Goal: Find specific page/section: Find specific page/section

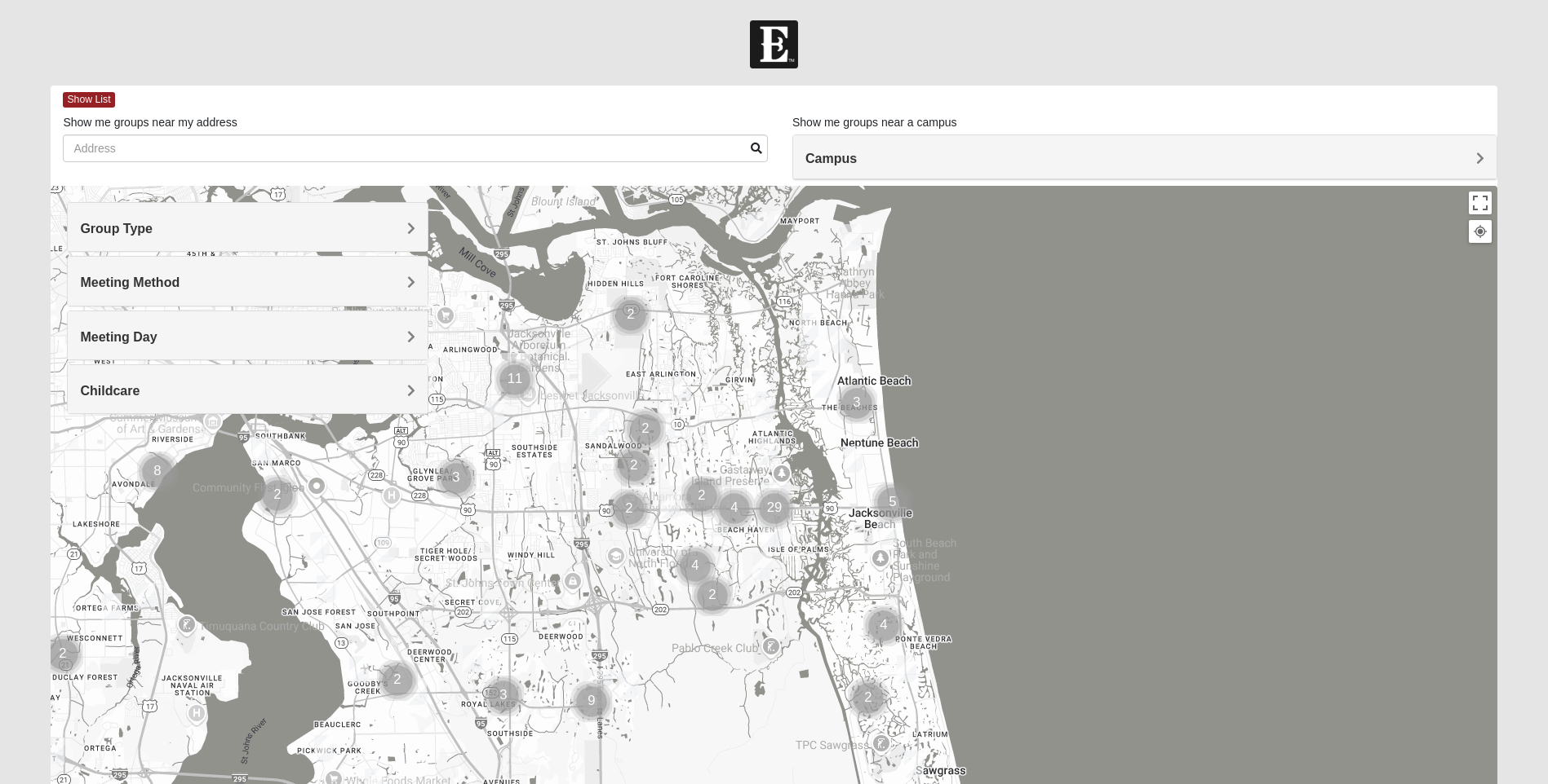
click at [403, 223] on h4 "Group Type" at bounding box center [248, 229] width 335 height 15
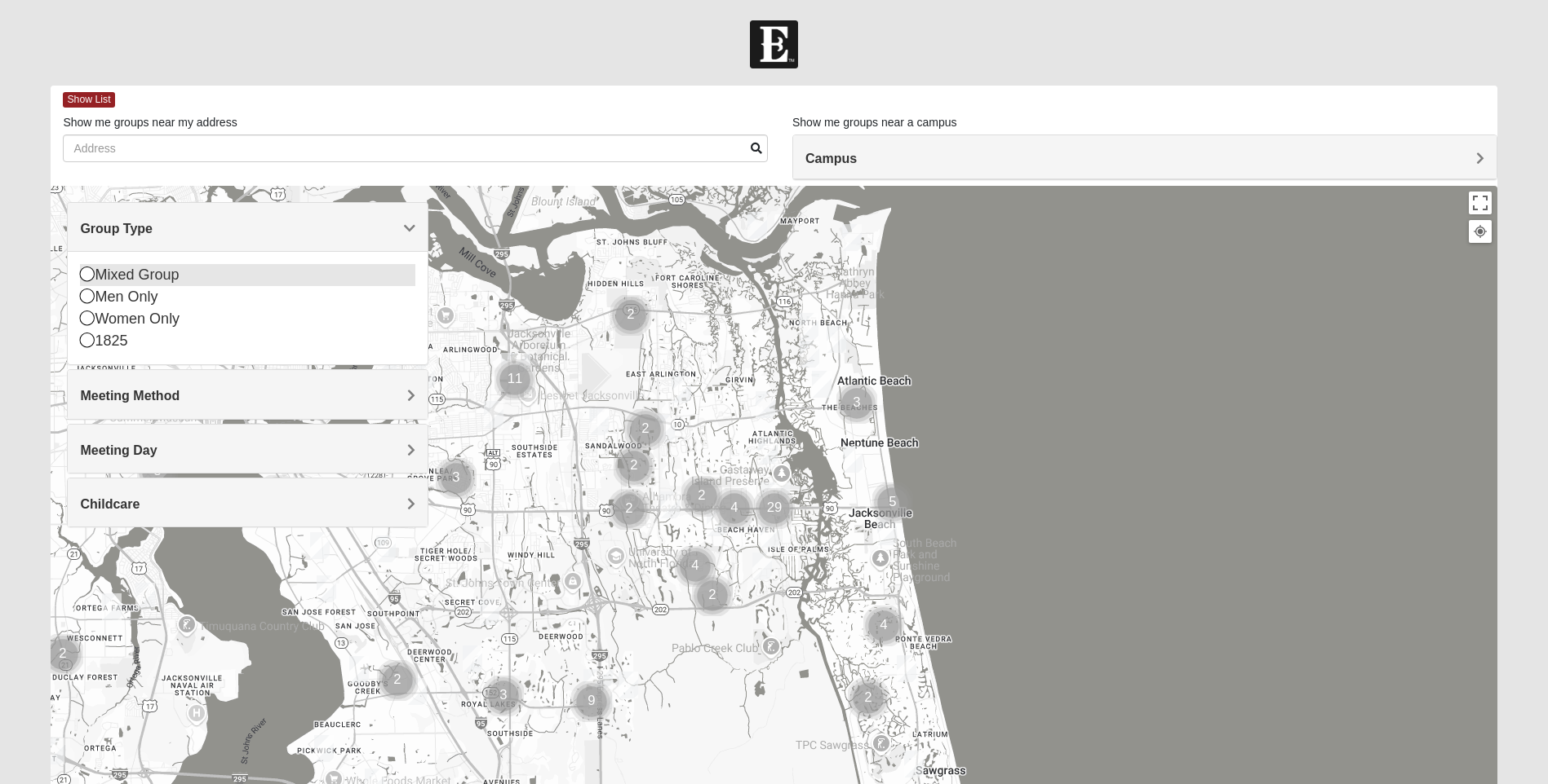
click at [87, 271] on icon at bounding box center [87, 274] width 15 height 15
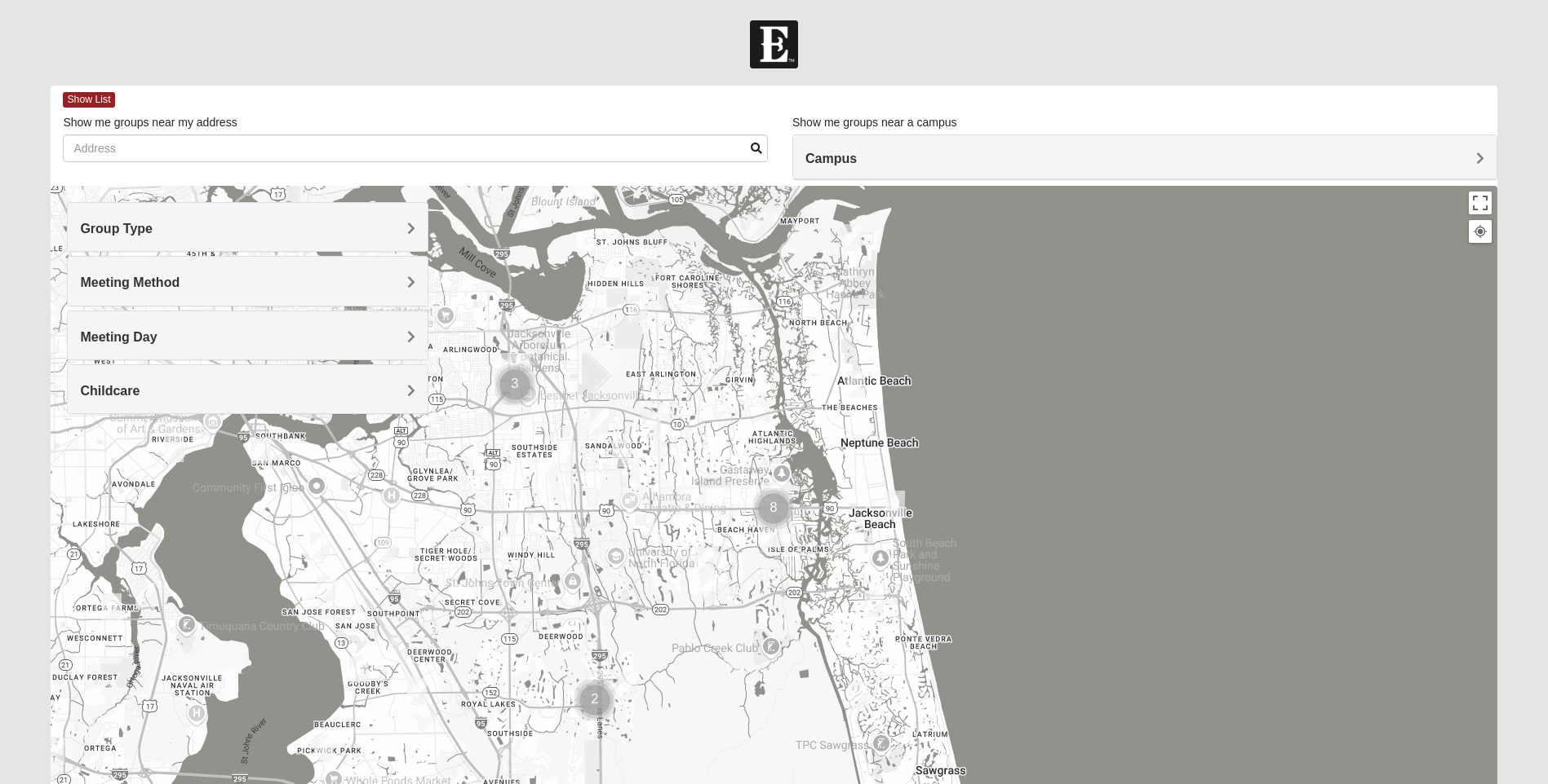
click at [179, 281] on span "Meeting Method" at bounding box center [129, 282] width 99 height 14
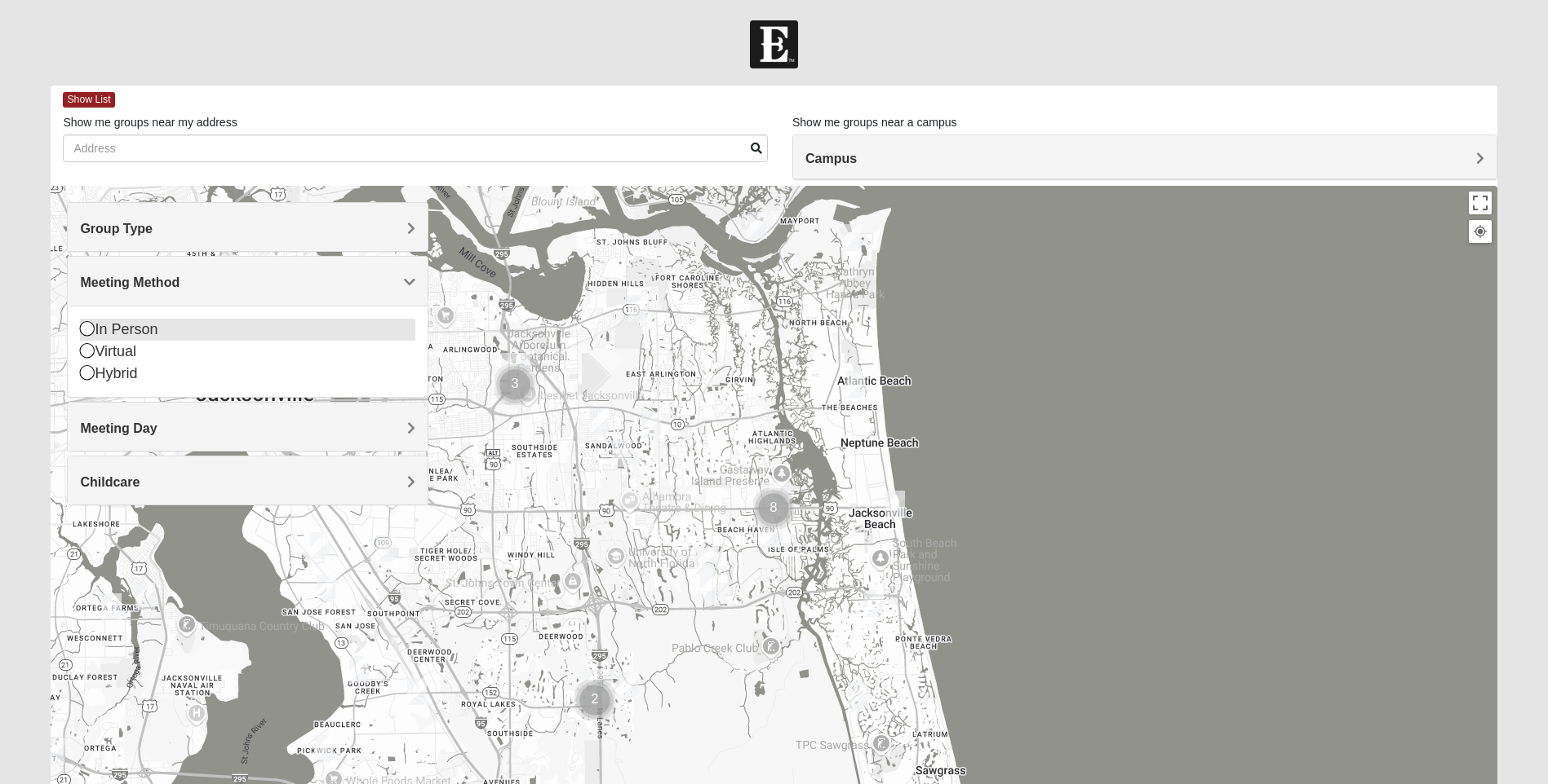
click at [87, 327] on icon at bounding box center [87, 329] width 15 height 15
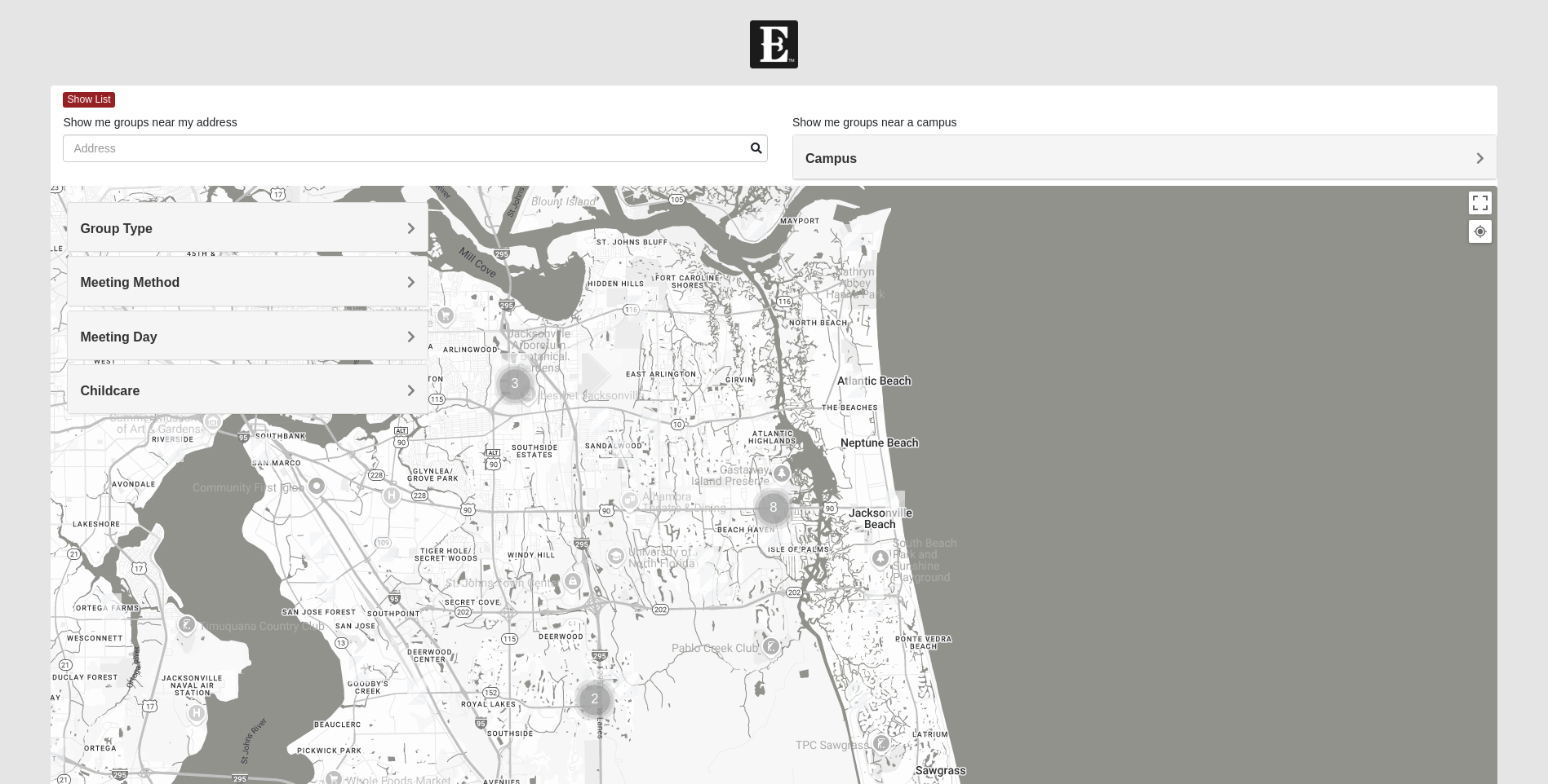
click at [157, 338] on span "Meeting Day" at bounding box center [118, 337] width 77 height 14
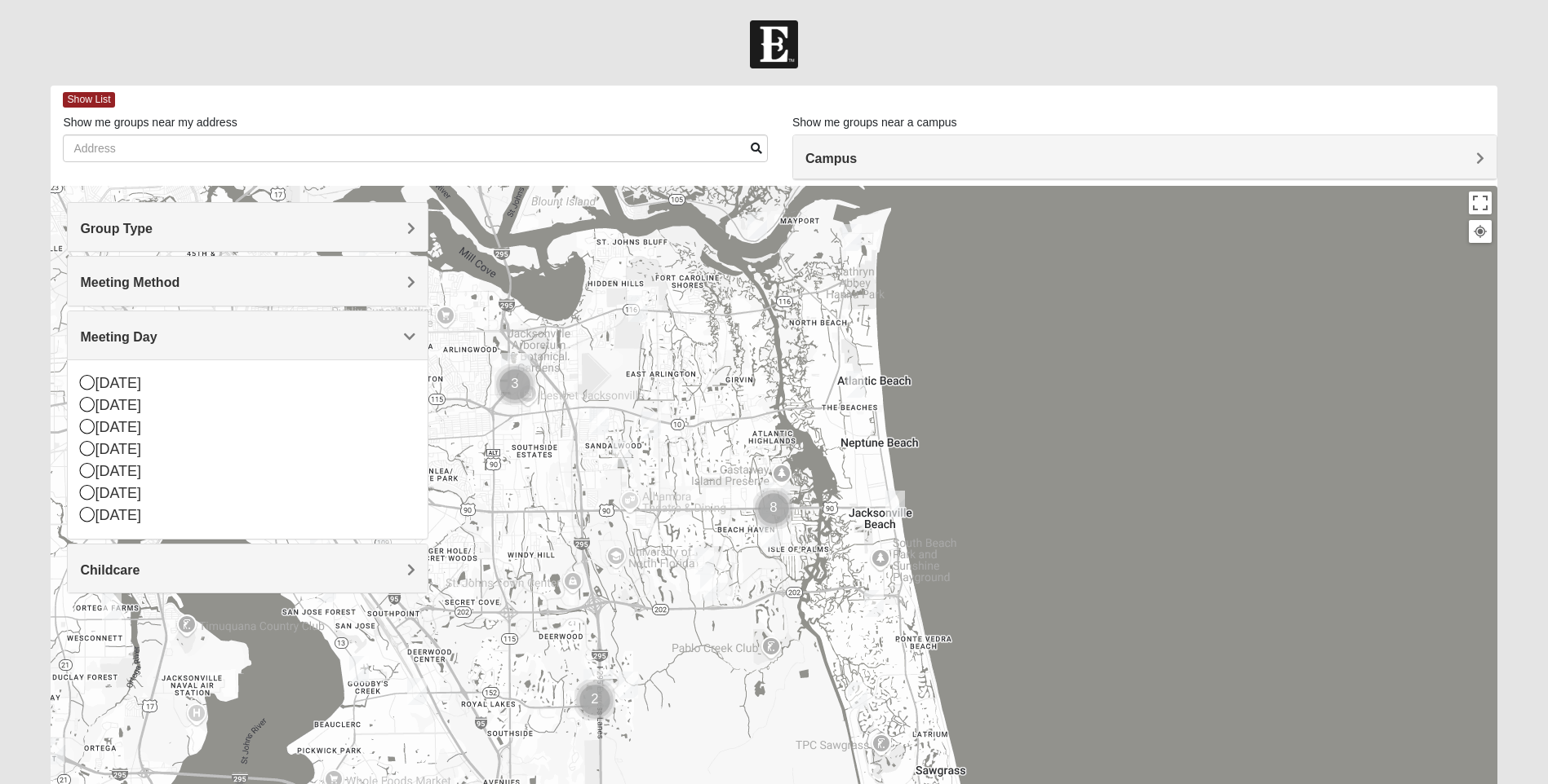
click at [157, 338] on span "Meeting Day" at bounding box center [118, 337] width 77 height 14
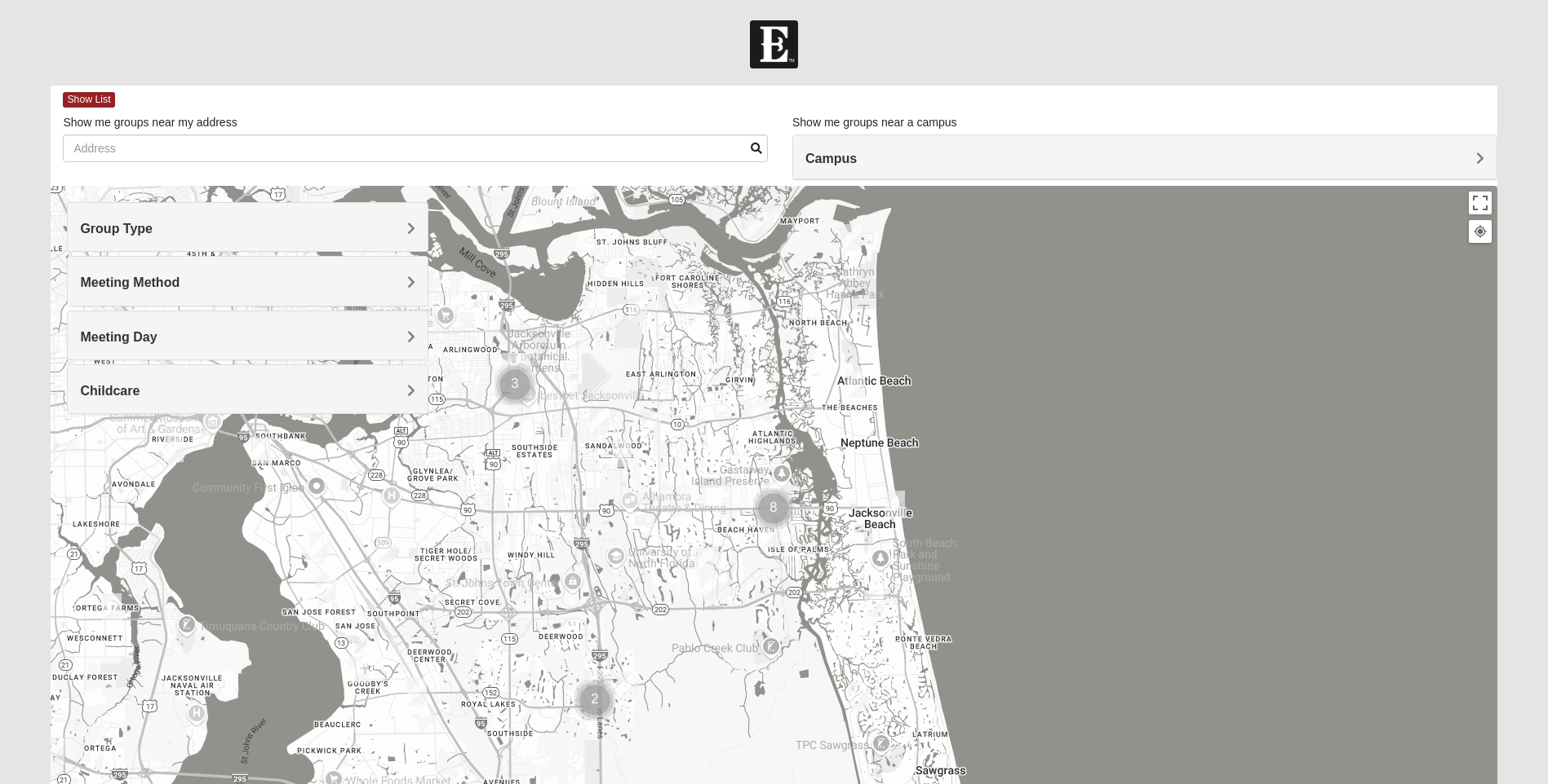
click at [139, 390] on span "Childcare" at bounding box center [109, 391] width 59 height 14
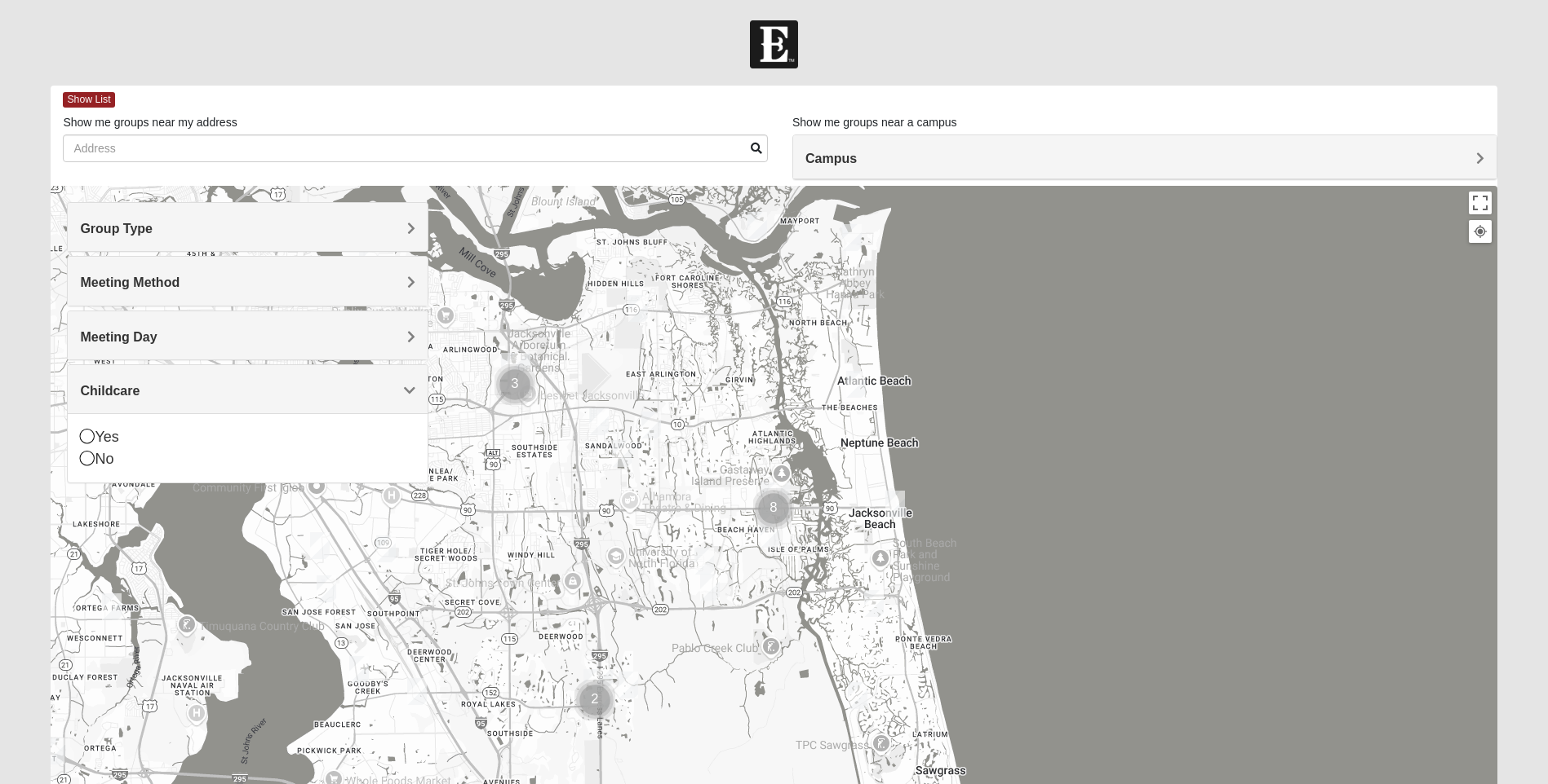
click at [139, 390] on span "Childcare" at bounding box center [109, 391] width 59 height 14
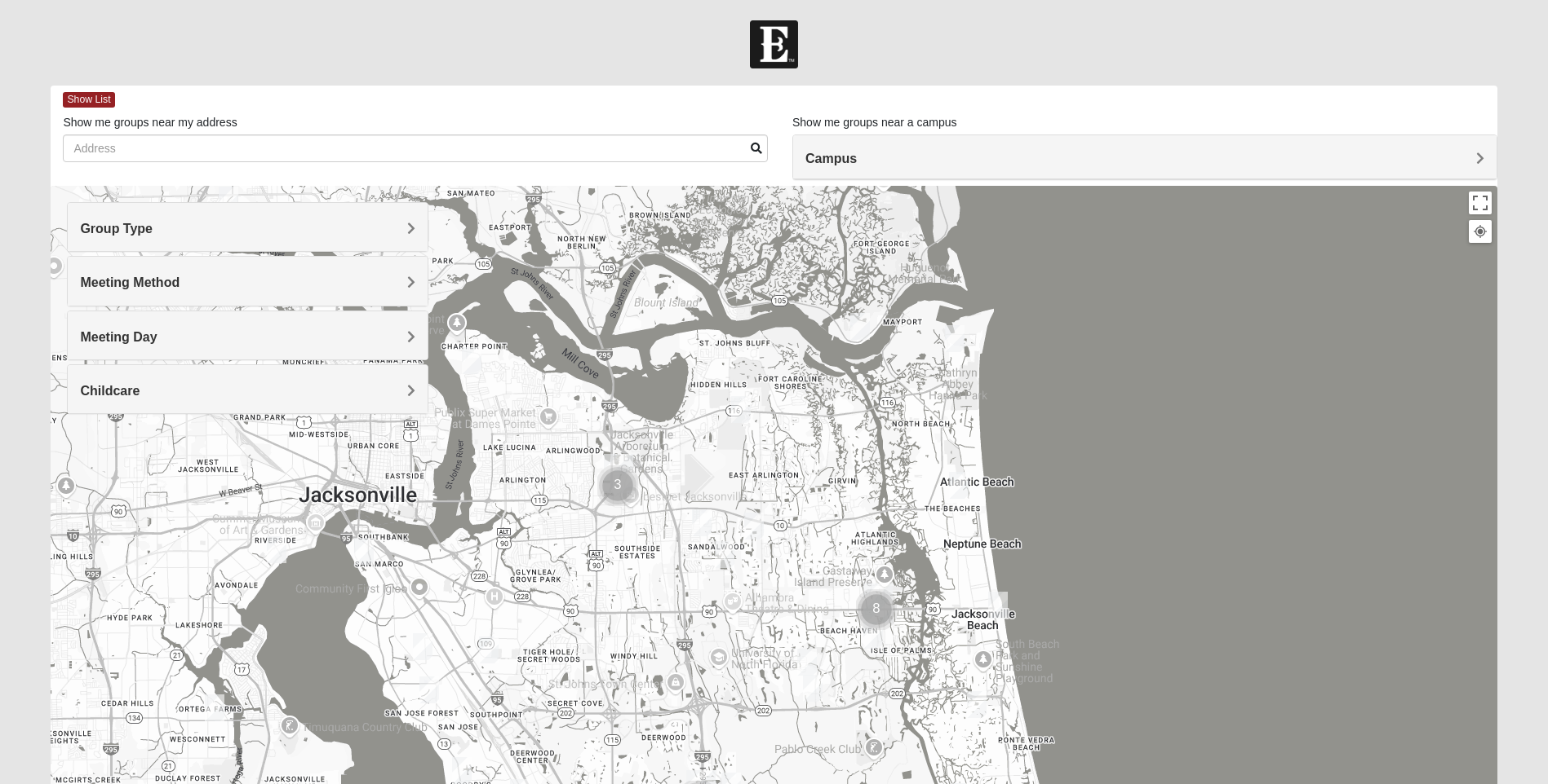
drag, startPoint x: 538, startPoint y: 488, endPoint x: 647, endPoint y: 592, distance: 150.7
click at [647, 592] on div at bounding box center [774, 512] width 1446 height 652
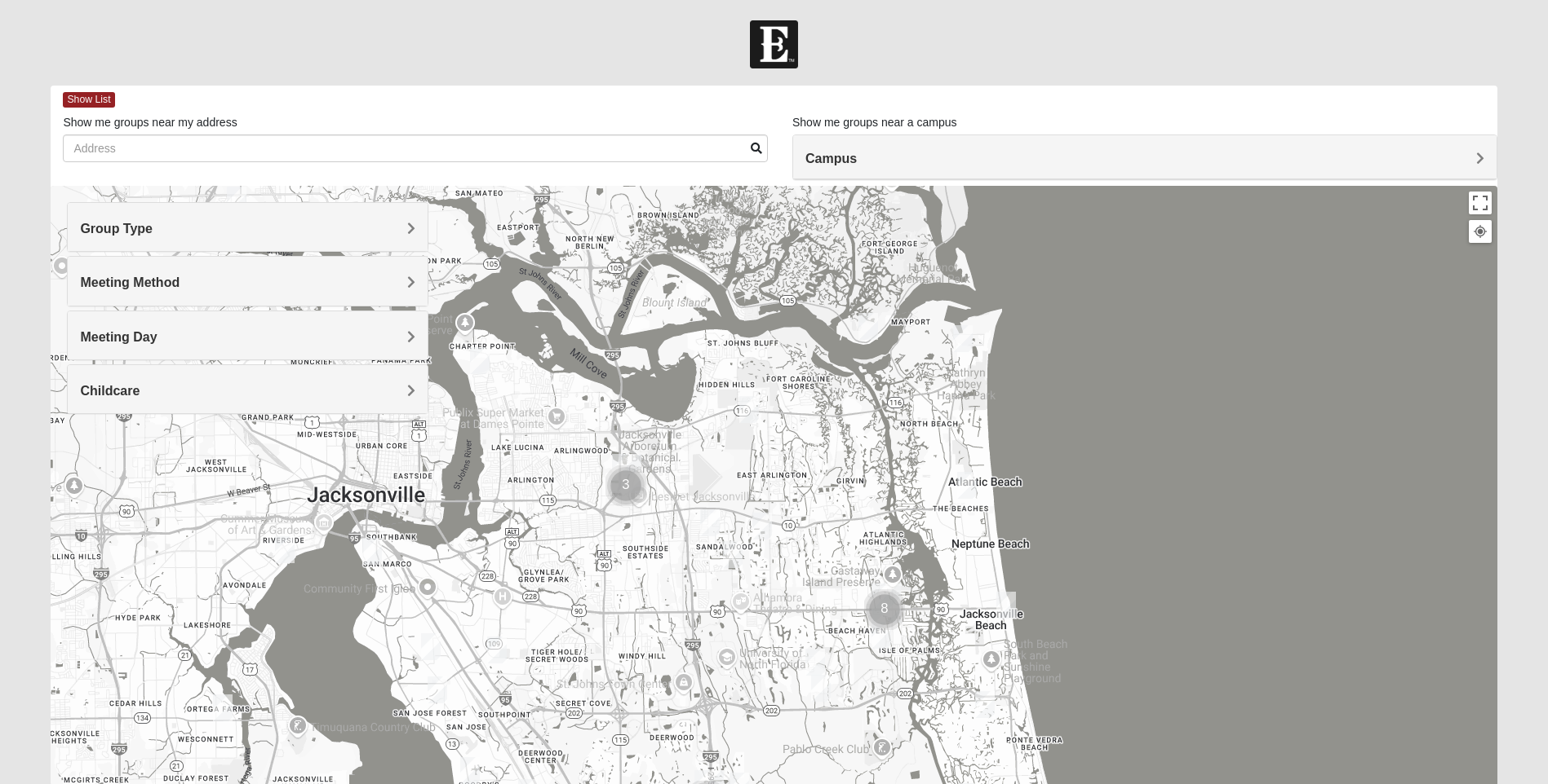
click at [626, 472] on img "Cluster of 3 groups" at bounding box center [625, 485] width 41 height 41
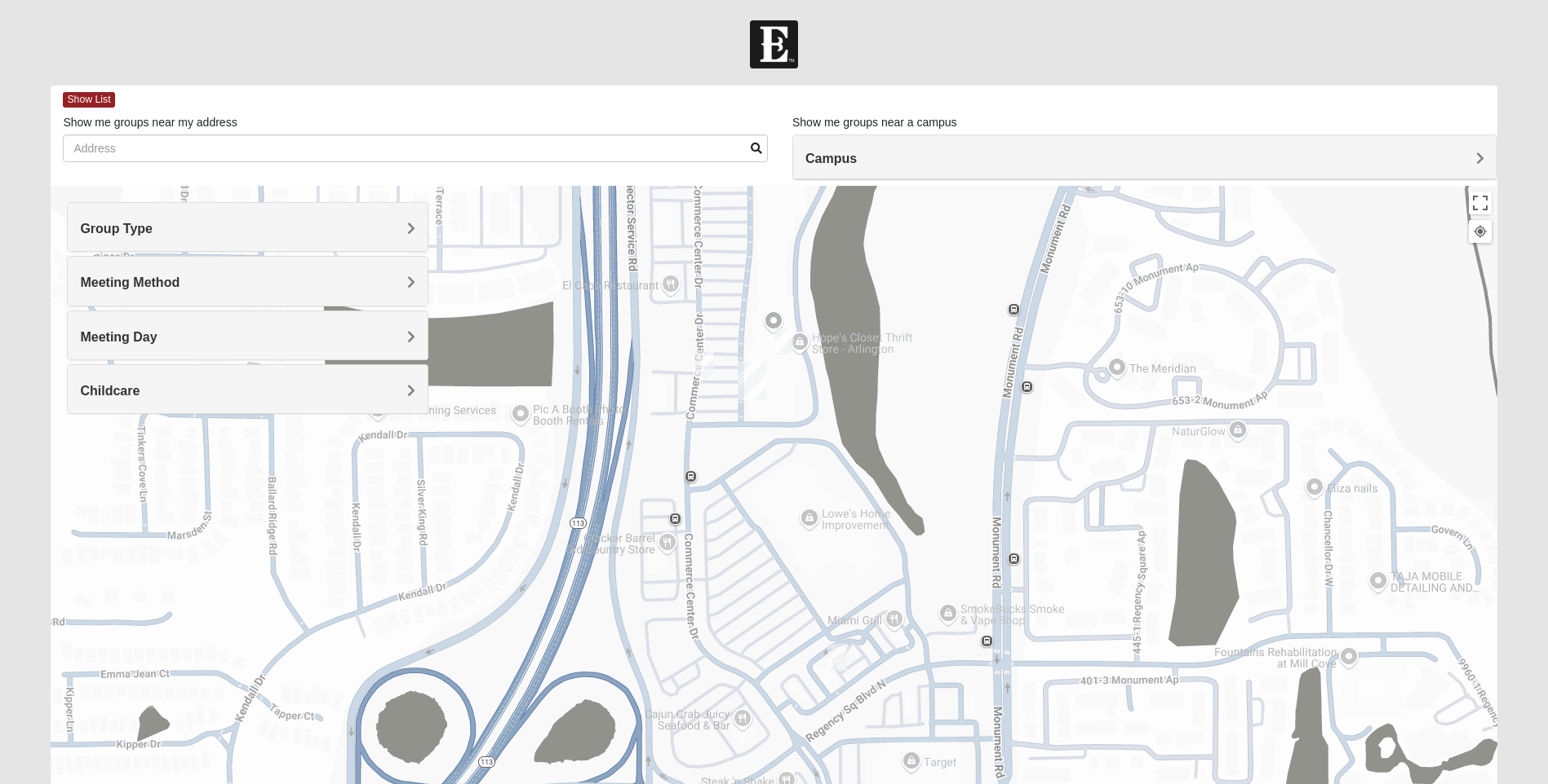
click at [707, 370] on img "On Campus Mixed Clark 32225" at bounding box center [703, 364] width 19 height 27
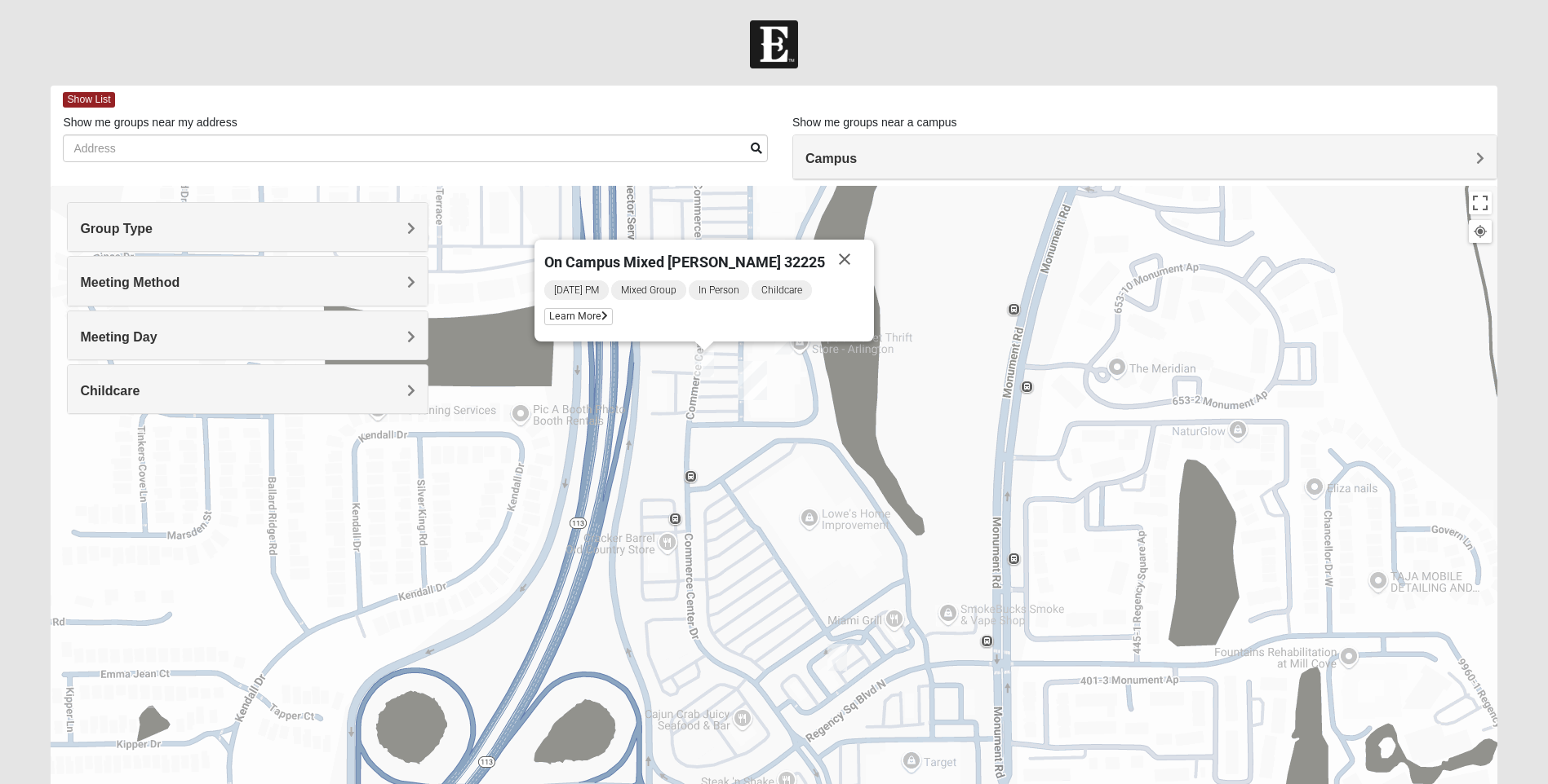
click at [782, 347] on img "On Campus Mixed Yant 32225" at bounding box center [784, 341] width 19 height 27
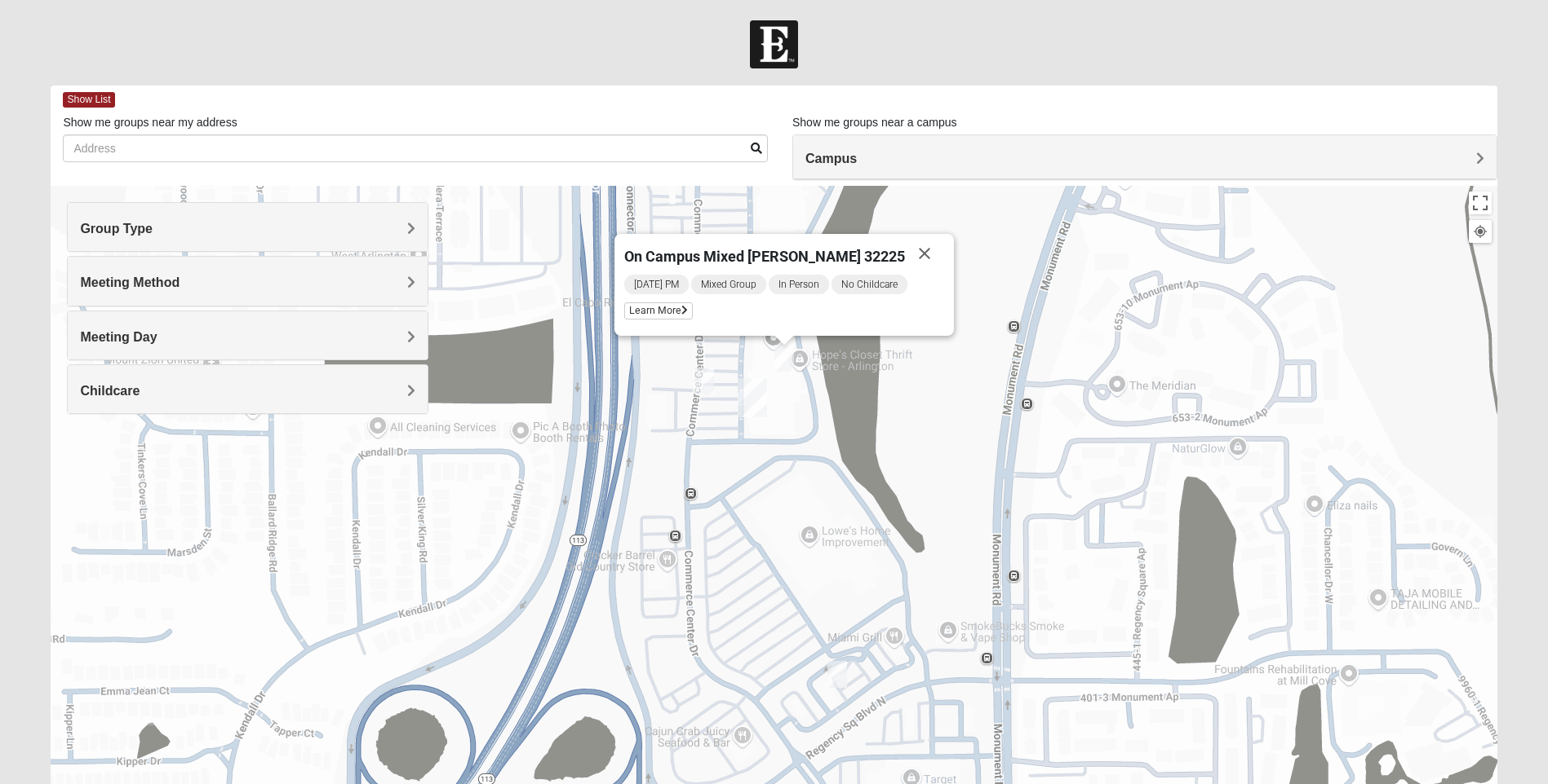
click at [841, 675] on img "On Campus Mixed Pritchett/Maccurrach 32225" at bounding box center [836, 675] width 19 height 27
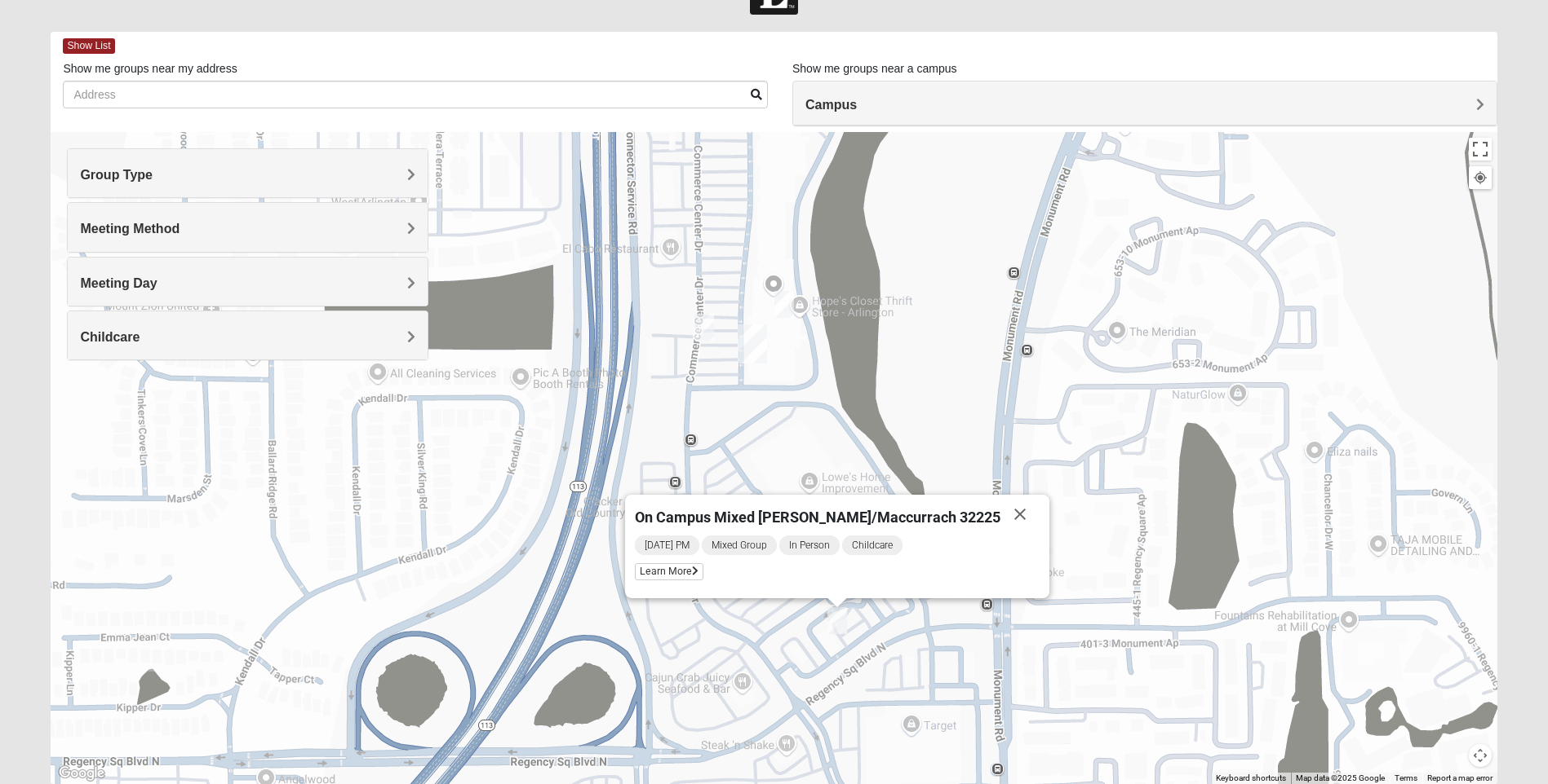
scroll to position [82, 0]
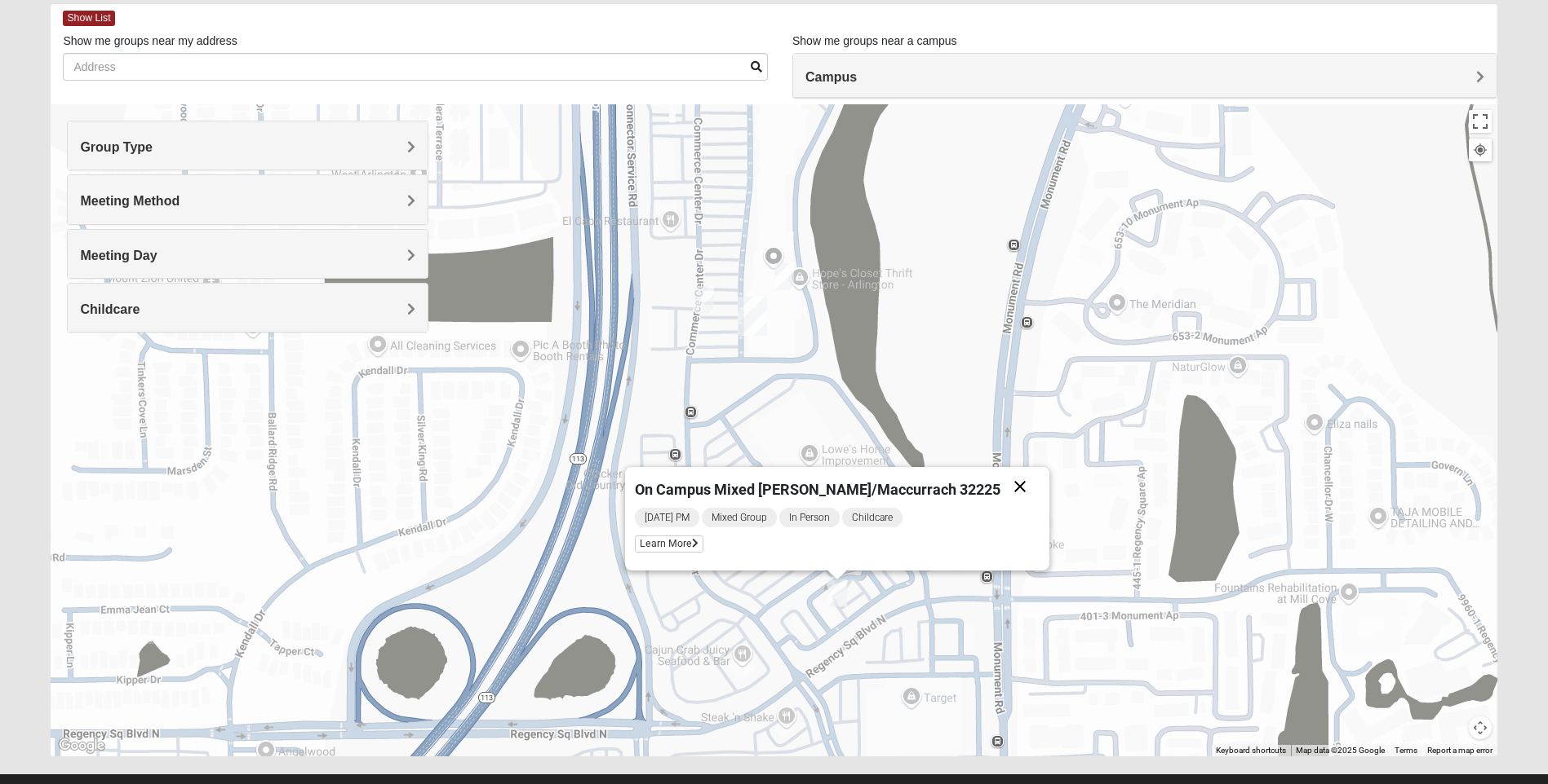
click at [1000, 484] on button "Close" at bounding box center [1020, 486] width 39 height 39
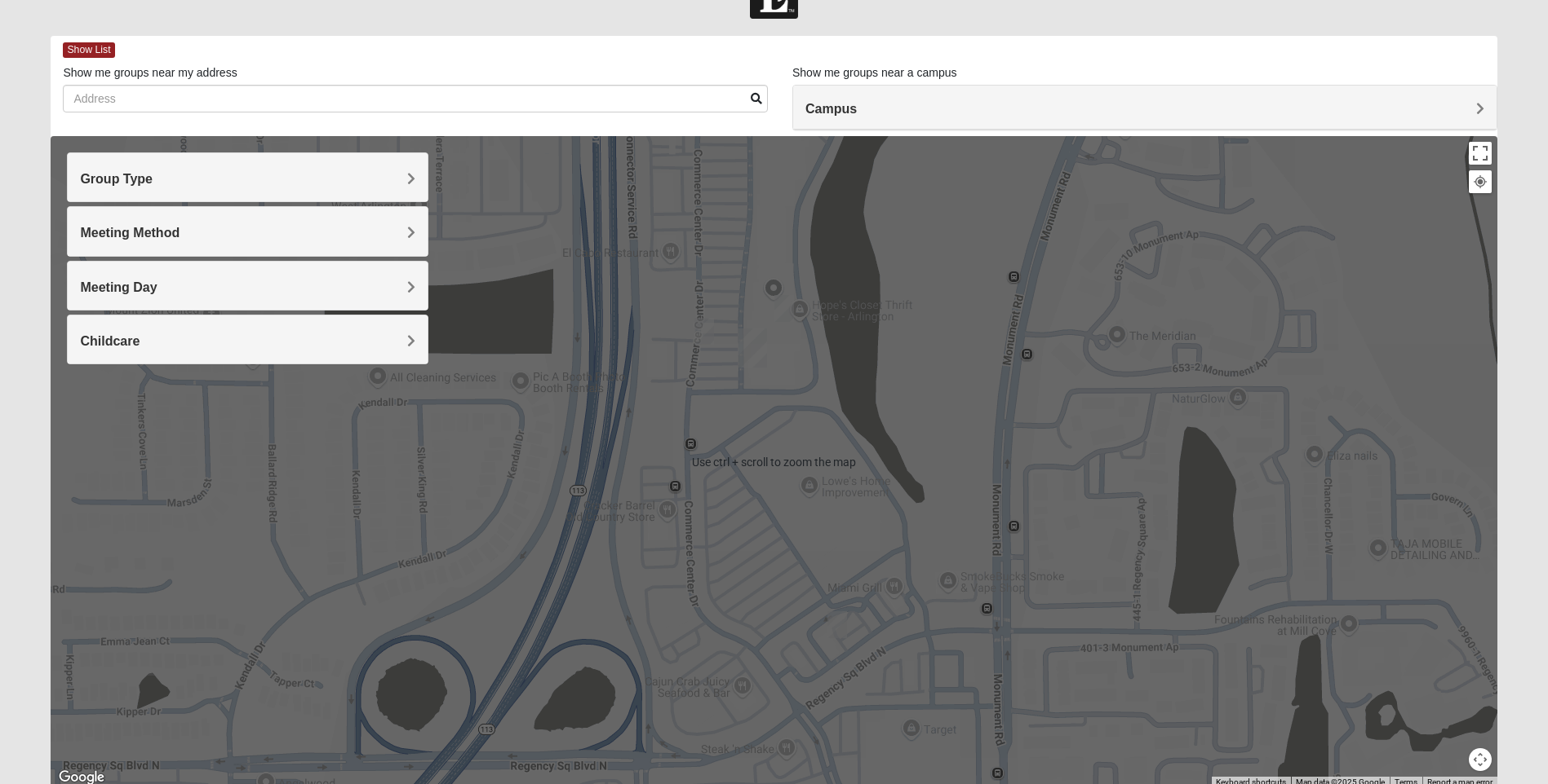
scroll to position [32, 0]
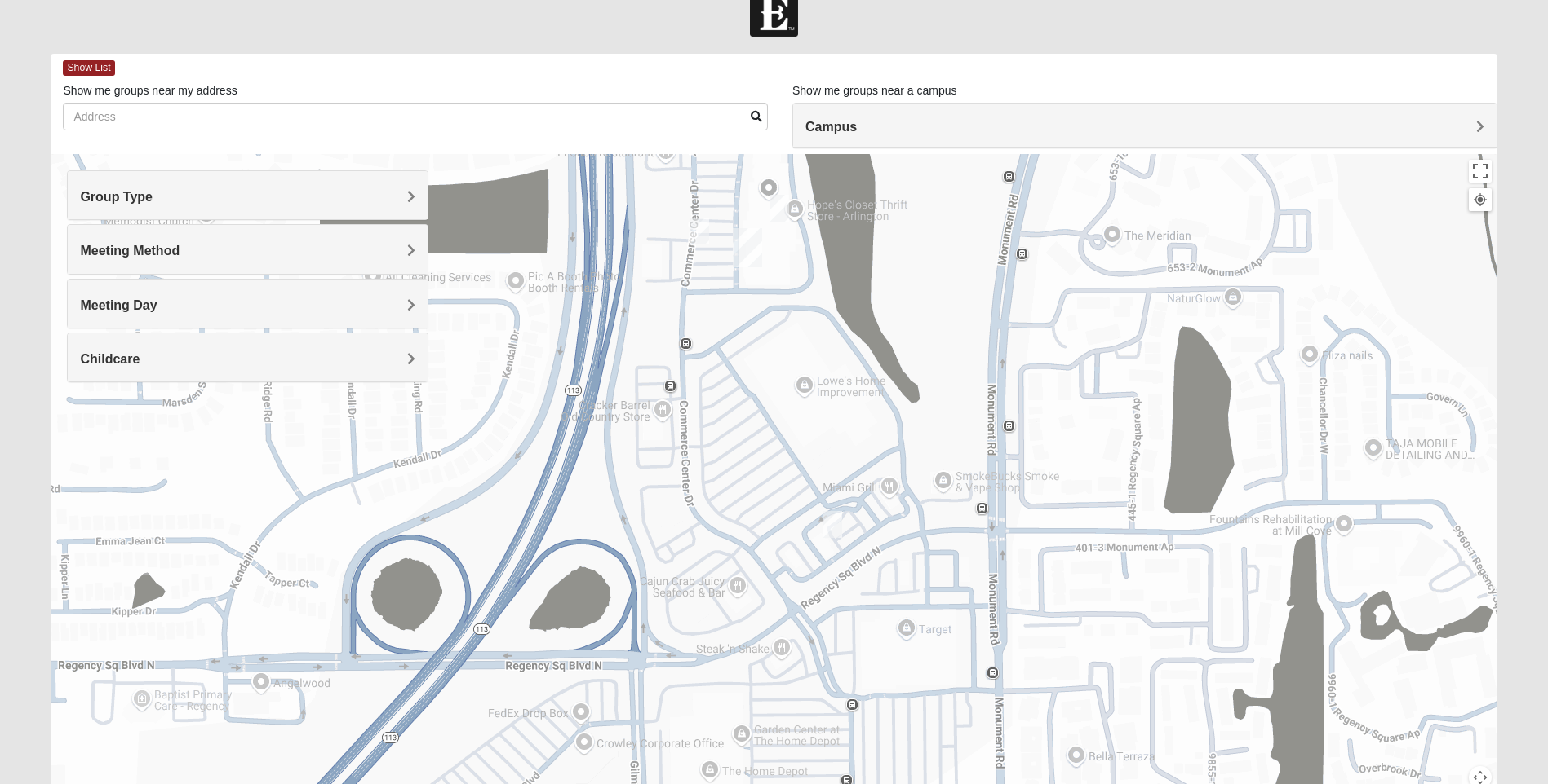
drag, startPoint x: 788, startPoint y: 538, endPoint x: 784, endPoint y: 418, distance: 120.1
click at [784, 418] on div at bounding box center [774, 480] width 1446 height 652
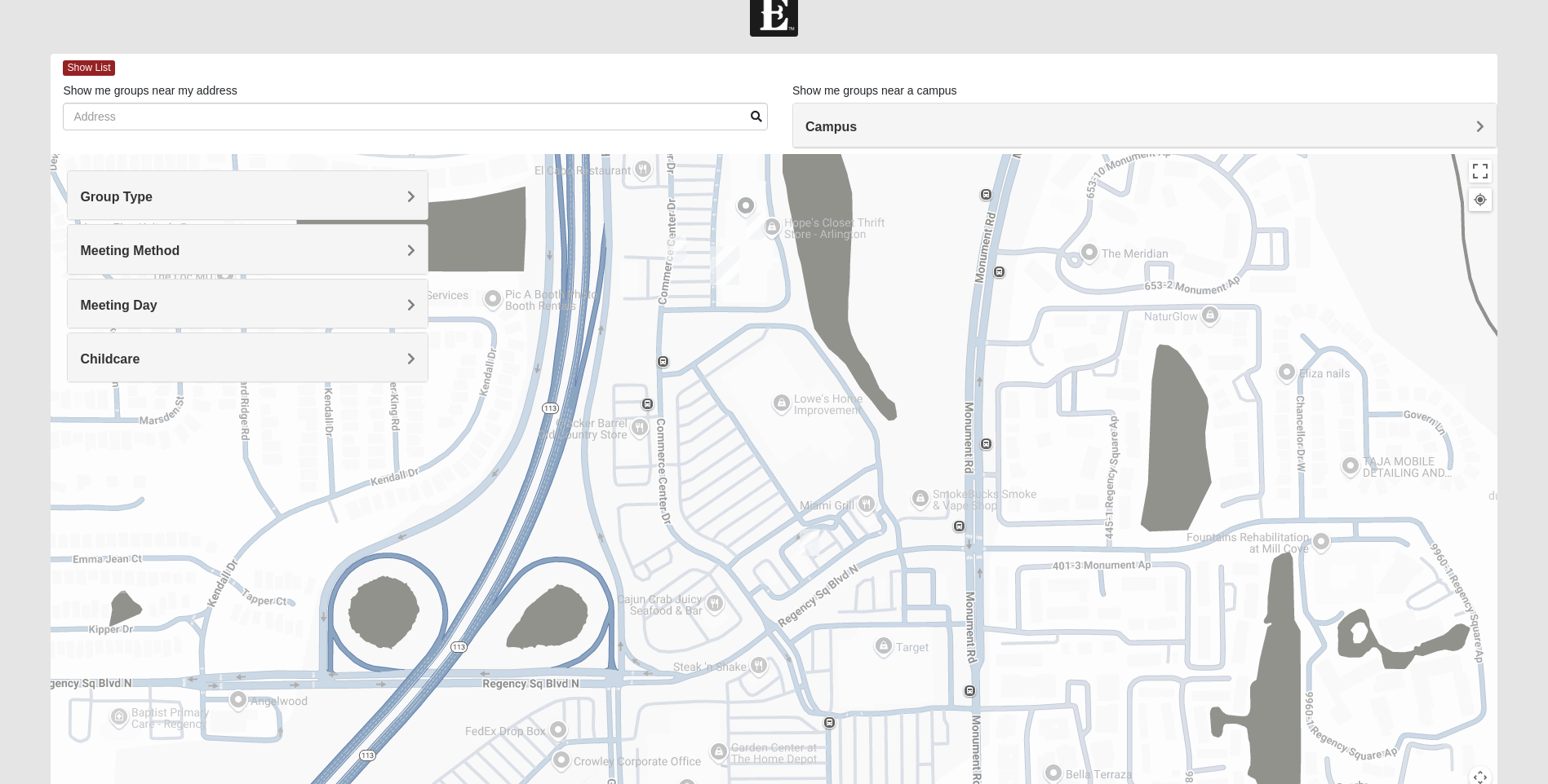
drag, startPoint x: 784, startPoint y: 417, endPoint x: 761, endPoint y: 433, distance: 28.0
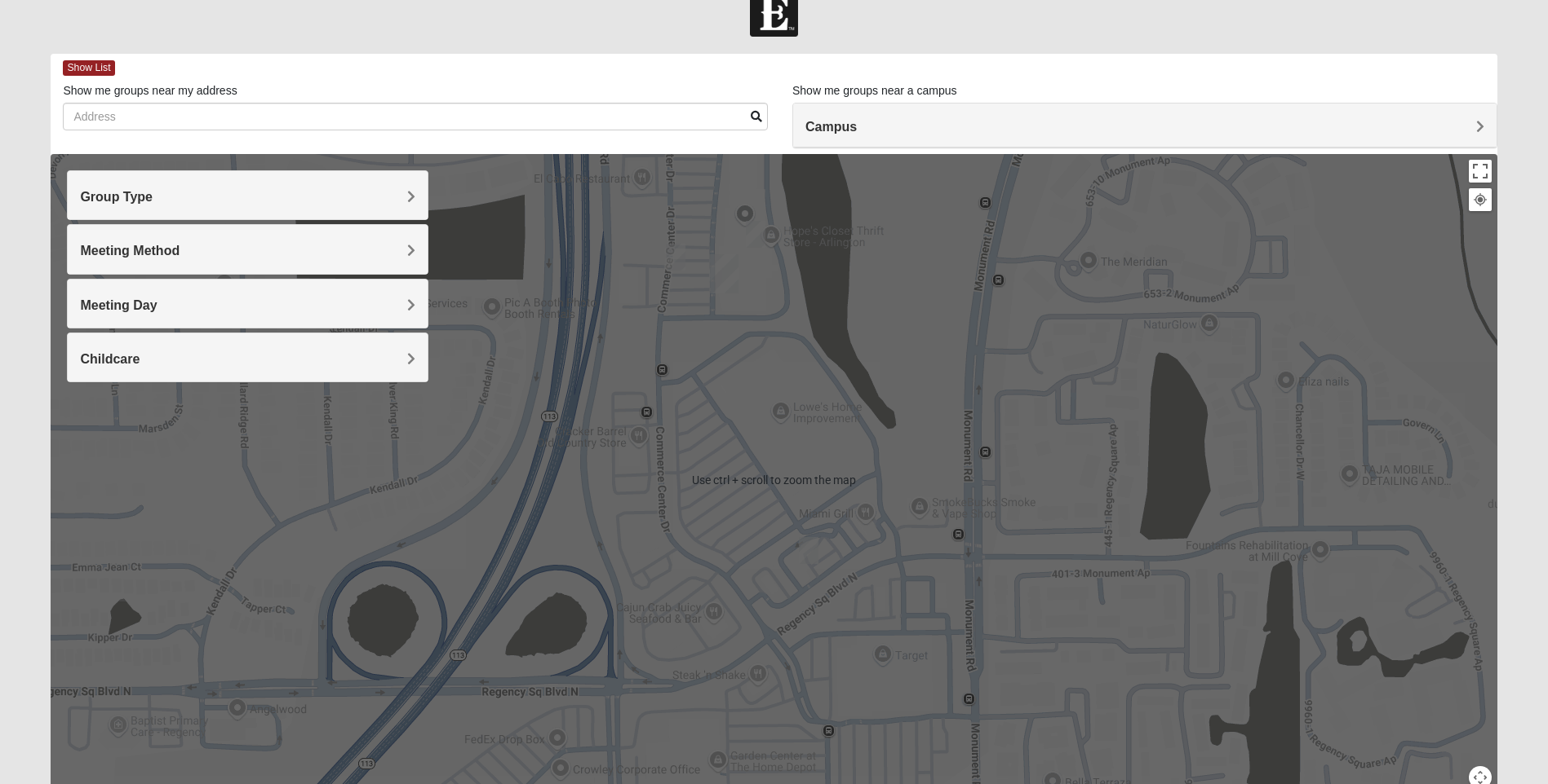
scroll to position [113, 0]
